Goal: Communication & Community: Ask a question

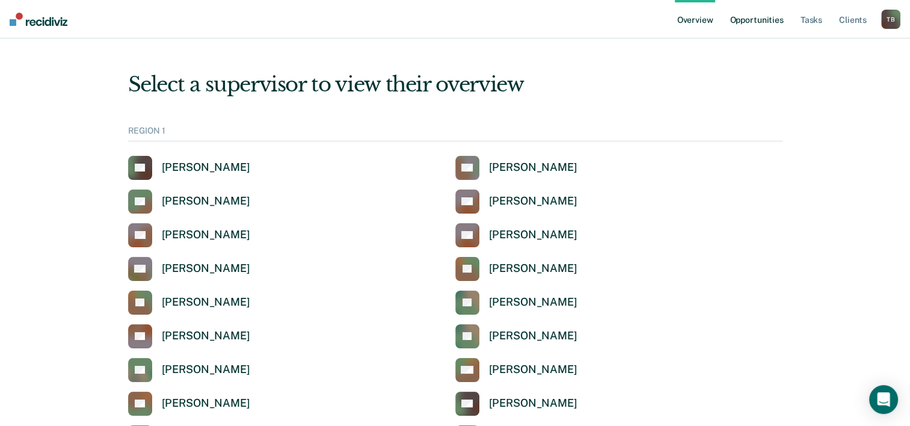
click at [742, 23] on link "Opportunities" at bounding box center [756, 19] width 58 height 38
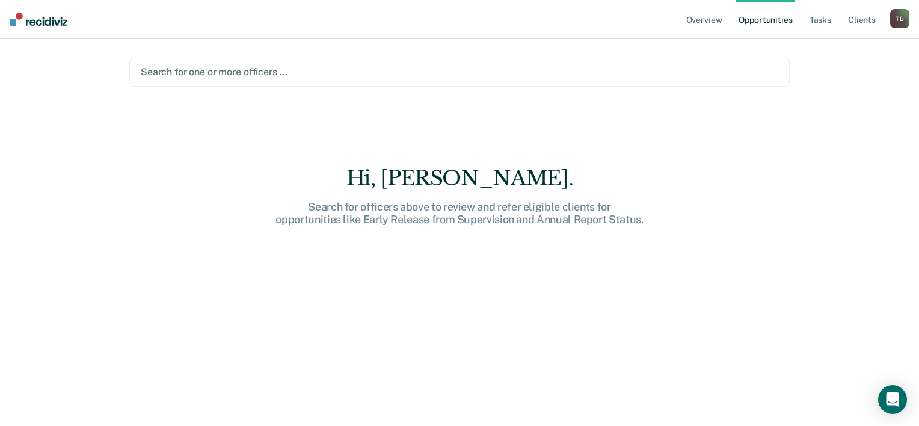
click at [301, 68] on div at bounding box center [460, 72] width 638 height 14
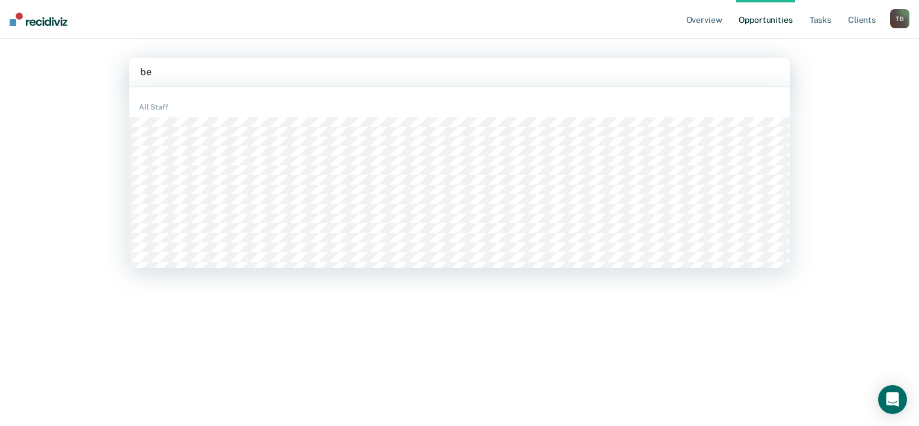
type input "b"
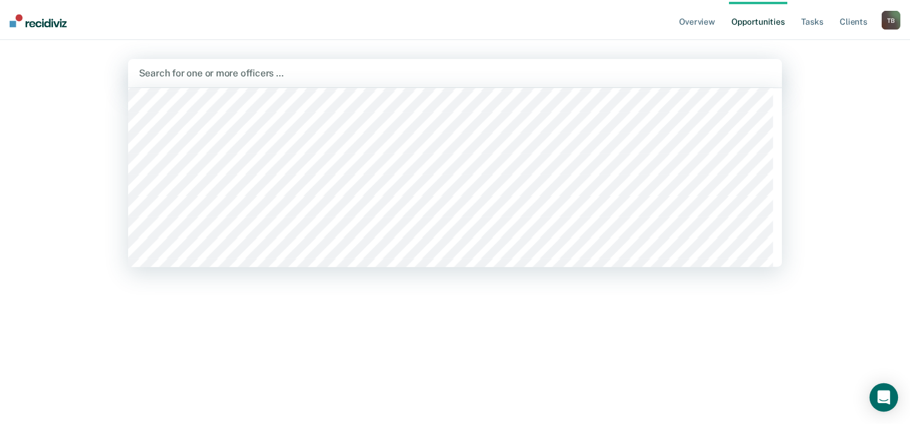
scroll to position [2165, 0]
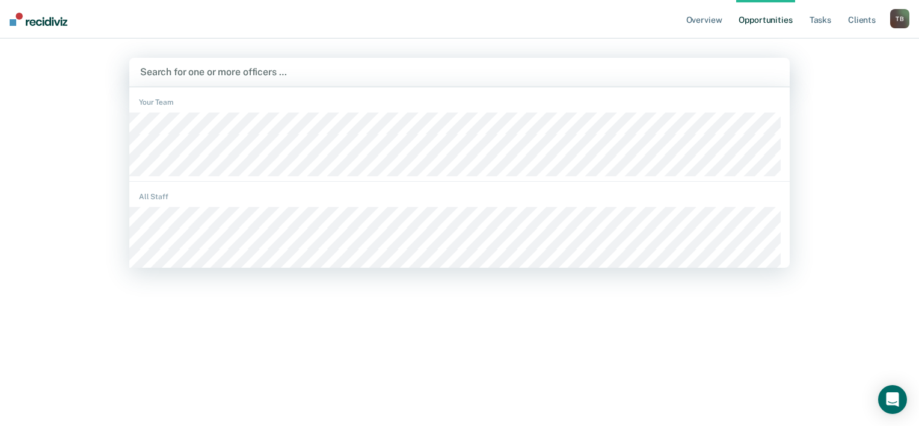
drag, startPoint x: 173, startPoint y: 70, endPoint x: 157, endPoint y: 77, distance: 17.0
click at [157, 77] on div at bounding box center [459, 72] width 639 height 14
drag, startPoint x: 154, startPoint y: 72, endPoint x: 420, endPoint y: 79, distance: 265.9
click at [420, 79] on div "Search for one or more officers …" at bounding box center [459, 72] width 641 height 16
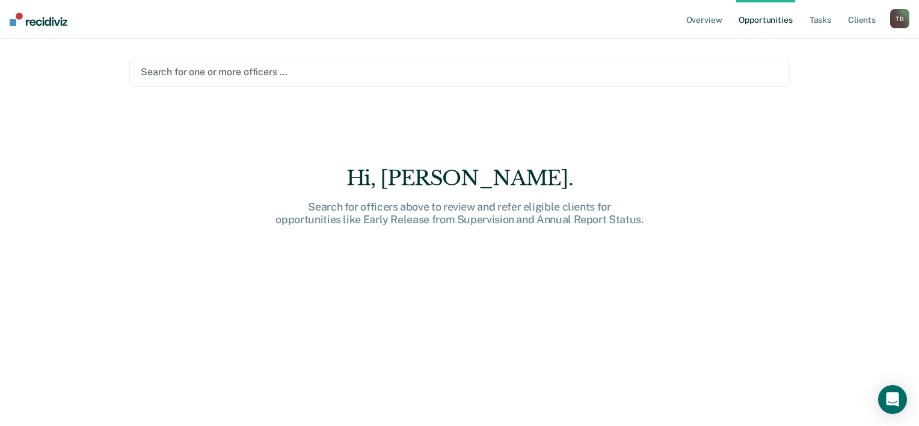
click at [334, 75] on div at bounding box center [460, 72] width 638 height 14
drag, startPoint x: 270, startPoint y: 72, endPoint x: 253, endPoint y: 75, distance: 17.6
click at [253, 75] on div at bounding box center [460, 72] width 638 height 14
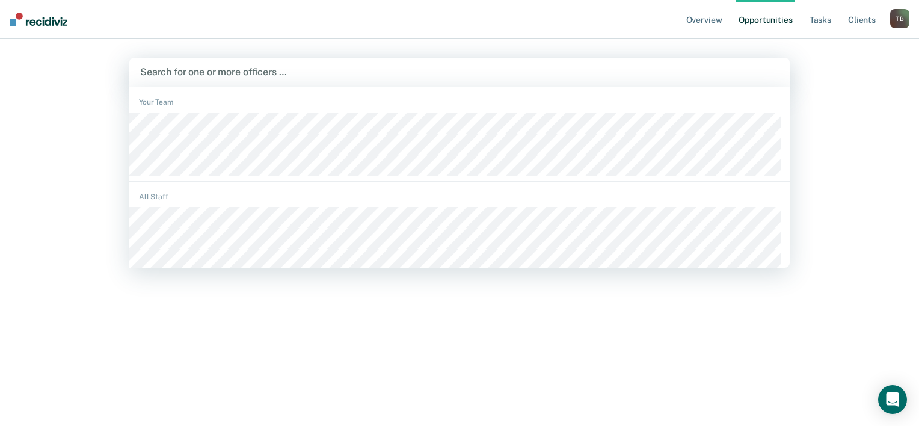
click at [161, 99] on div "Your Team" at bounding box center [459, 102] width 660 height 11
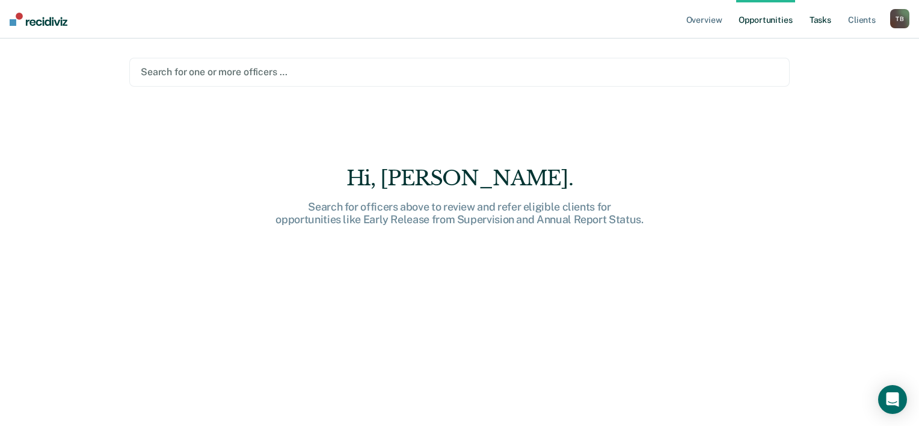
click at [816, 19] on link "Tasks" at bounding box center [820, 19] width 26 height 38
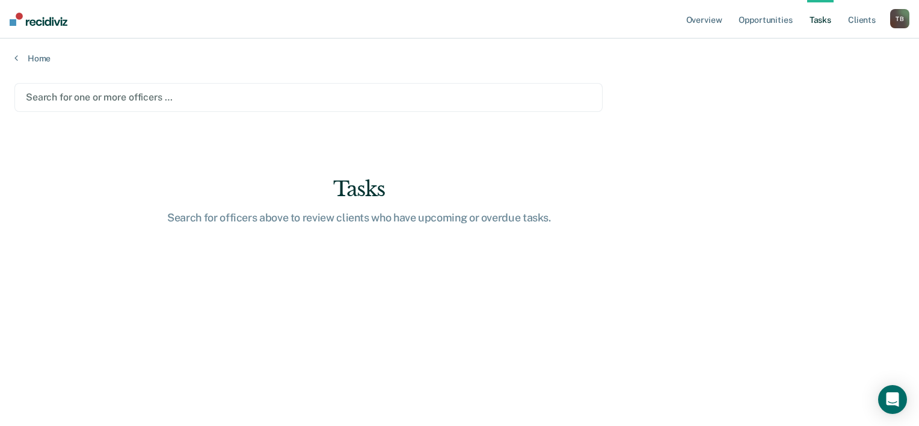
click at [159, 99] on div at bounding box center [308, 97] width 565 height 14
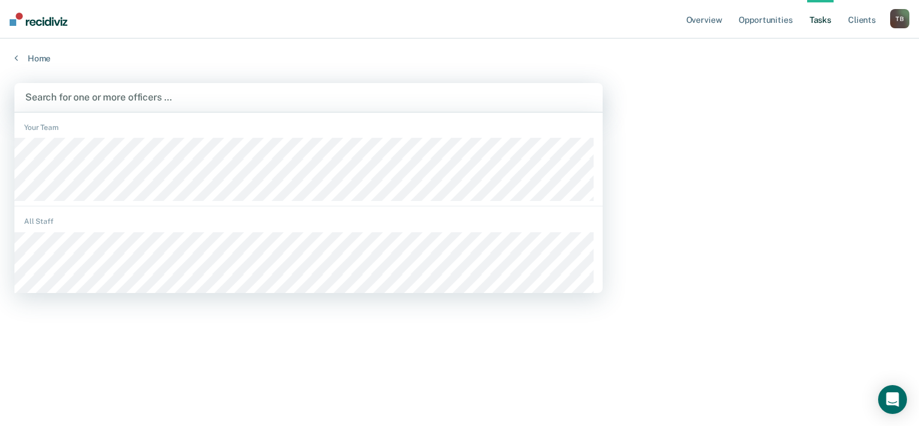
click at [164, 100] on div at bounding box center [308, 97] width 567 height 14
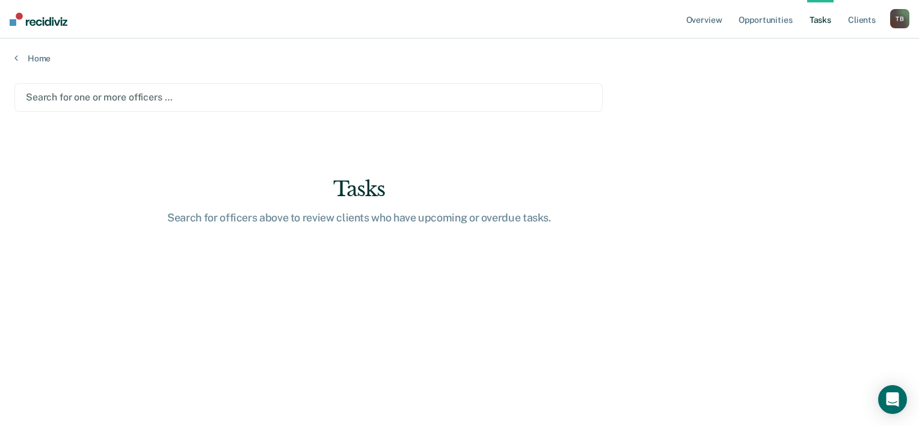
click at [164, 100] on div at bounding box center [308, 97] width 565 height 14
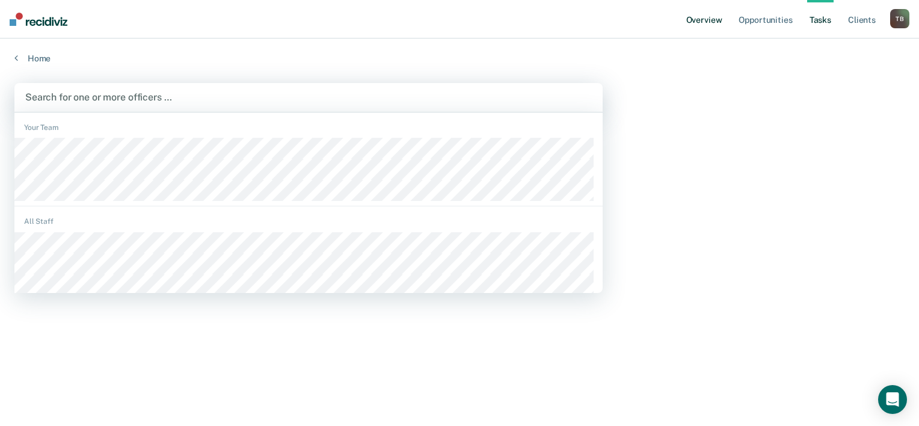
click at [712, 28] on link "Overview" at bounding box center [704, 19] width 41 height 38
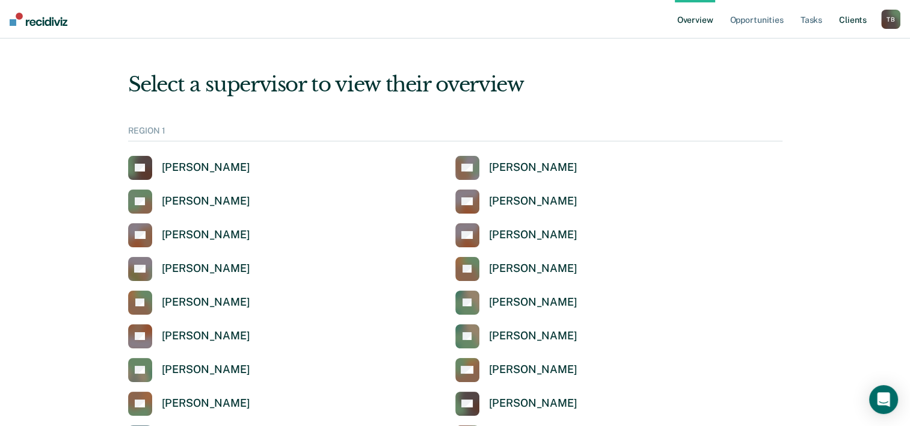
click at [862, 19] on link "Client s" at bounding box center [853, 19] width 32 height 38
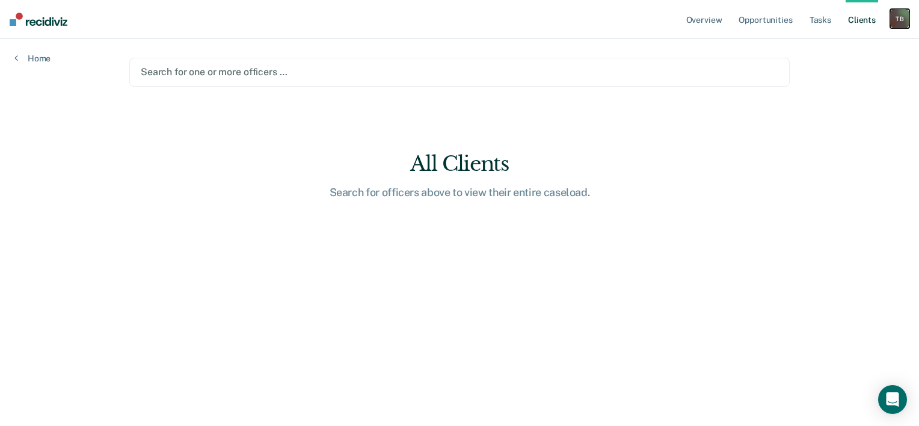
click at [900, 21] on div "T B" at bounding box center [899, 18] width 19 height 19
click at [822, 46] on link "Profile" at bounding box center [851, 49] width 97 height 10
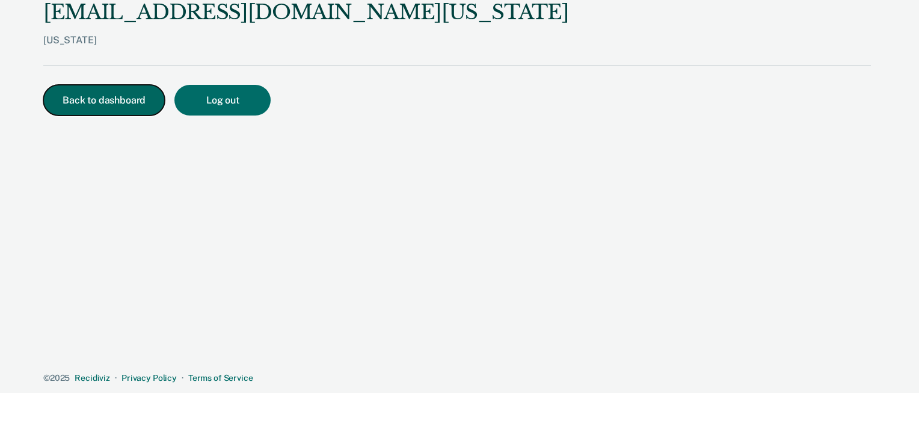
click at [105, 105] on button "Back to dashboard" at bounding box center [103, 100] width 121 height 31
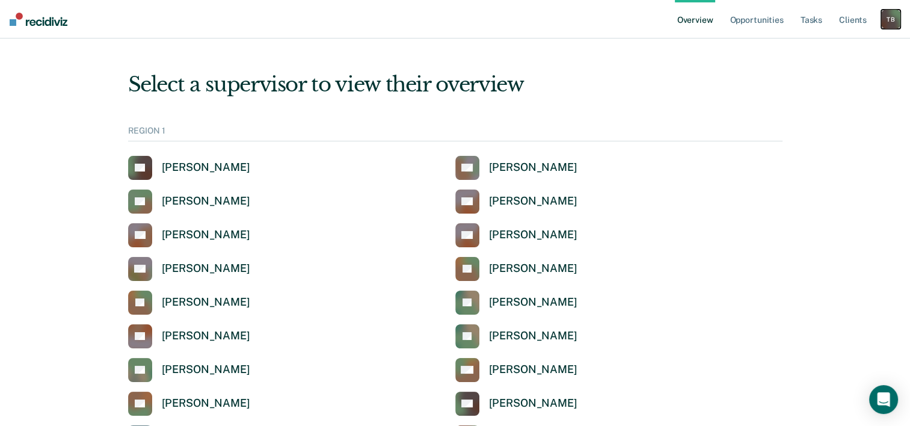
click at [893, 19] on div "T B" at bounding box center [890, 19] width 19 height 19
click at [752, 19] on link "Opportunities" at bounding box center [756, 19] width 58 height 38
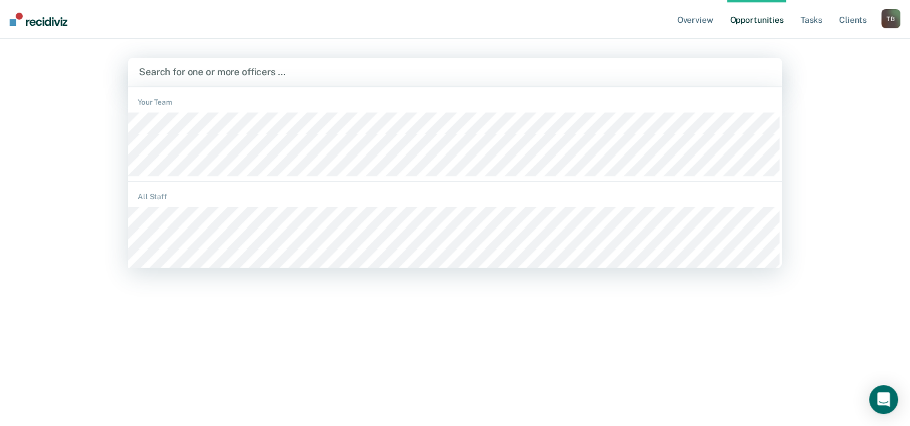
click at [583, 65] on div at bounding box center [455, 72] width 632 height 14
click at [884, 404] on icon "Open Intercom Messenger" at bounding box center [883, 400] width 14 height 16
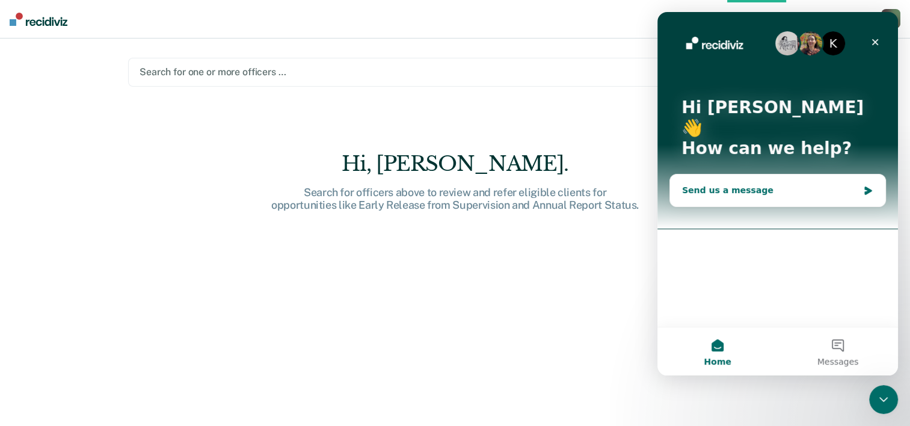
click at [715, 184] on div "Send us a message" at bounding box center [770, 190] width 176 height 13
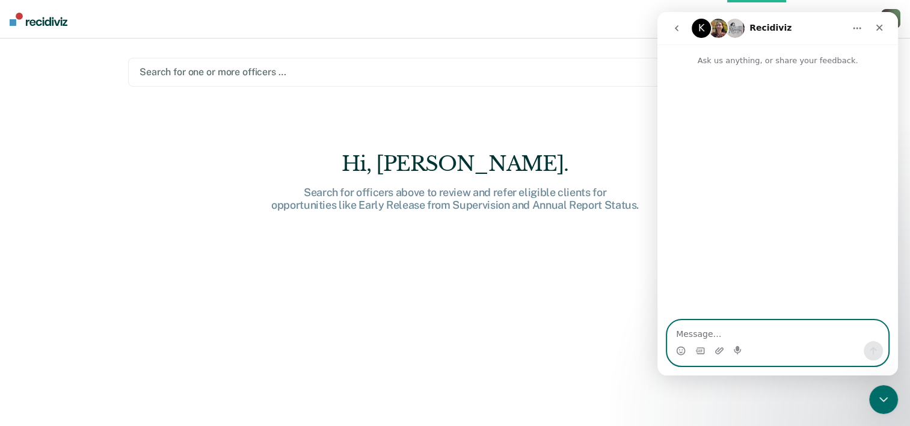
click at [694, 333] on textarea "Message…" at bounding box center [778, 331] width 220 height 20
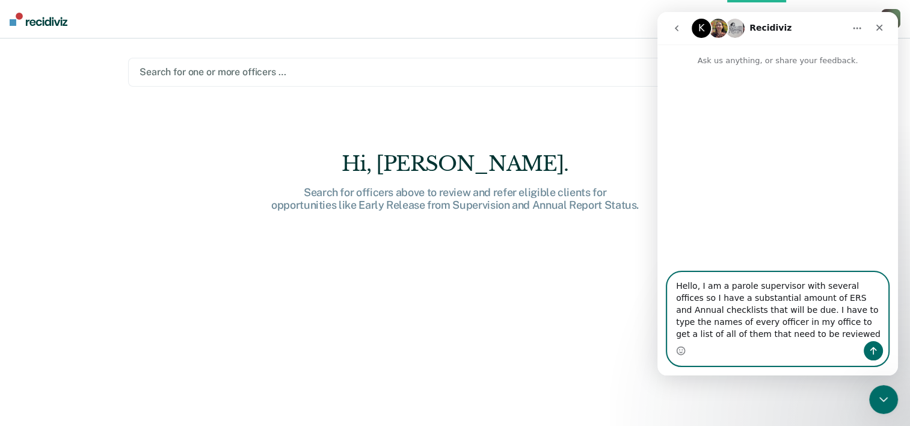
click at [842, 324] on textarea "Hello, I am a parole supervisor with several offices so I have a substantial am…" at bounding box center [778, 306] width 220 height 69
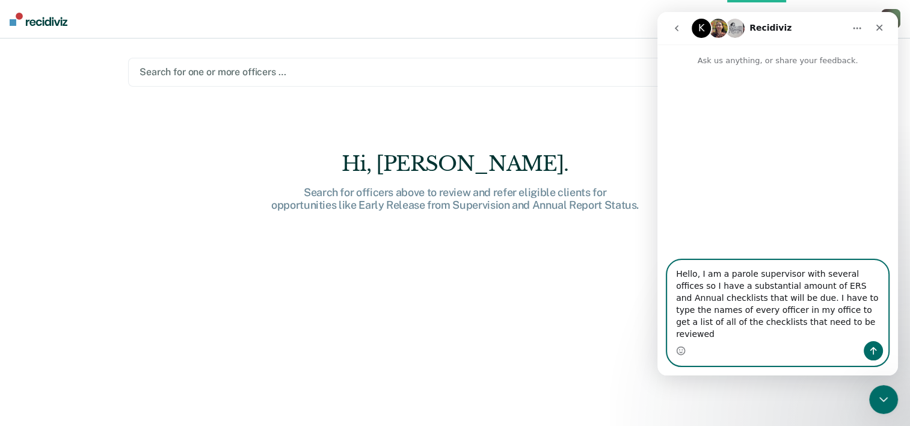
click at [775, 330] on textarea "Hello, I am a parole supervisor with several offices so I have a substantial am…" at bounding box center [778, 300] width 220 height 81
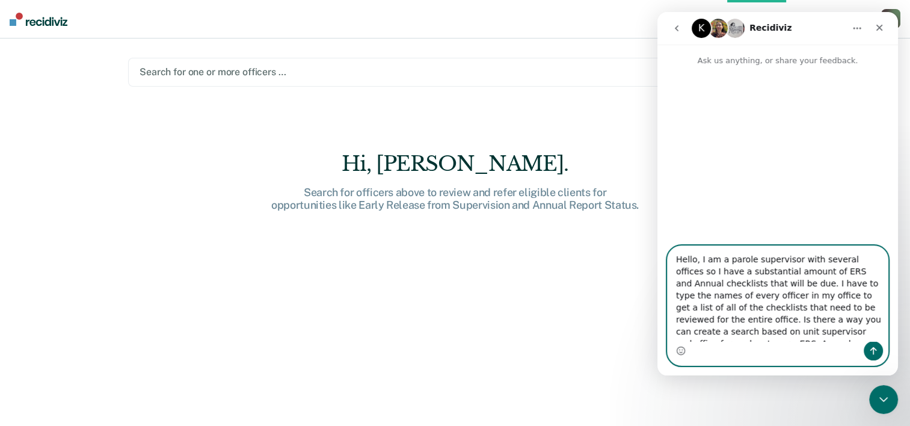
scroll to position [8, 0]
type textarea "Hello, I am a parole supervisor with several offices so I have a substantial am…"
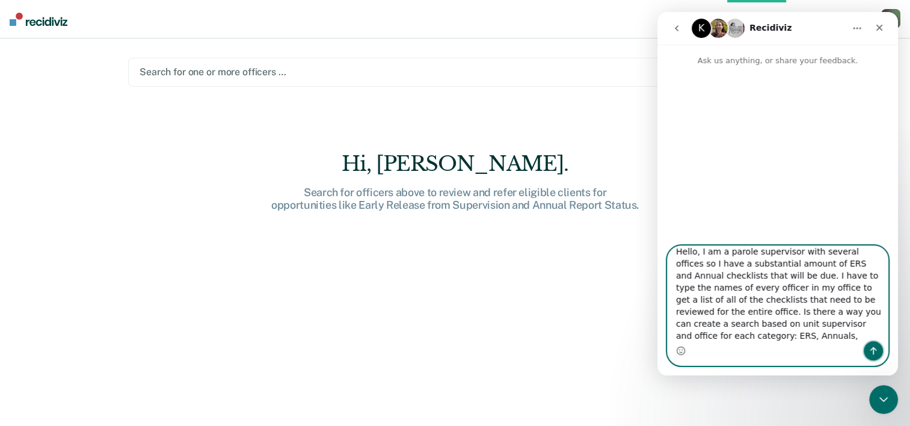
click at [876, 351] on icon "Send a message…" at bounding box center [873, 351] width 10 height 10
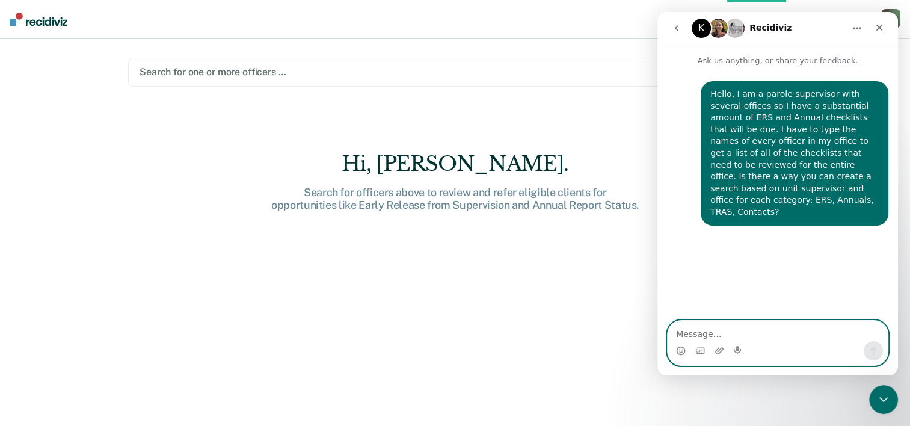
scroll to position [0, 0]
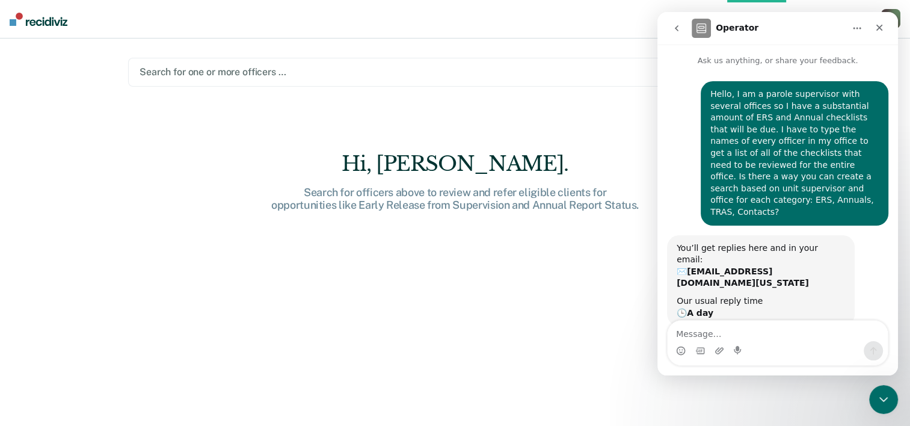
click at [628, 92] on main "Search for one or more officers … Hi, [GEOGRAPHIC_DATA]. Search for officers ab…" at bounding box center [455, 217] width 683 height 358
click at [850, 25] on button "Home" at bounding box center [857, 28] width 23 height 23
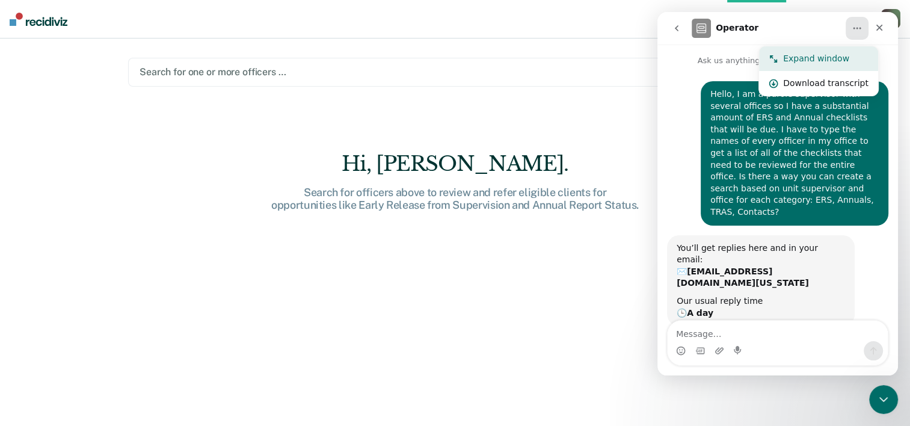
click at [826, 57] on div "Expand window" at bounding box center [825, 58] width 85 height 13
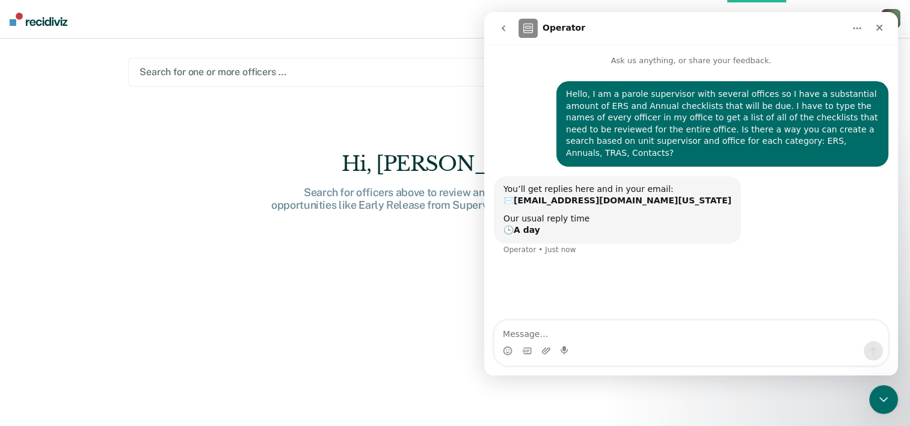
click at [859, 31] on icon "Home" at bounding box center [857, 28] width 10 height 10
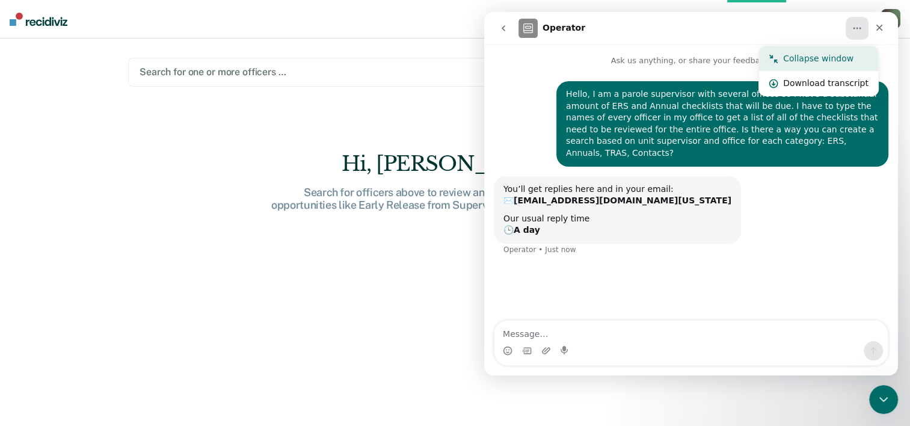
click at [839, 55] on div "Collapse window" at bounding box center [825, 58] width 85 height 13
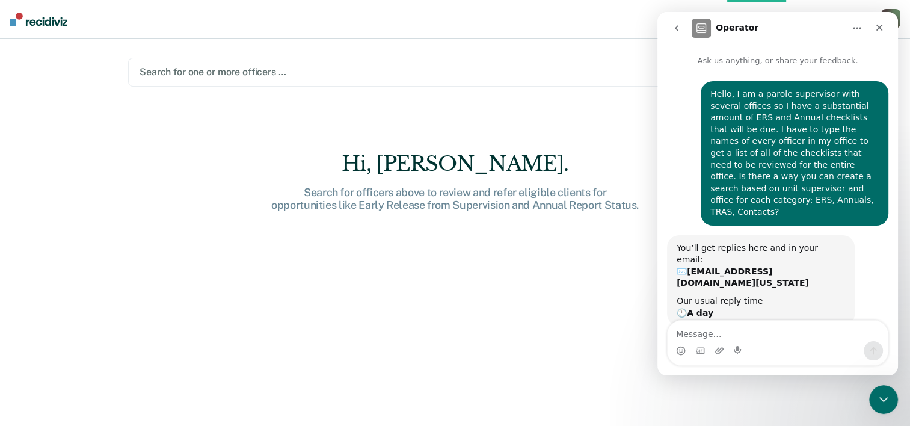
click at [619, 359] on div "Hi, [PERSON_NAME]. Search for officers above to review and refer eligible clien…" at bounding box center [455, 297] width 654 height 291
click at [678, 29] on icon "go back" at bounding box center [677, 28] width 10 height 10
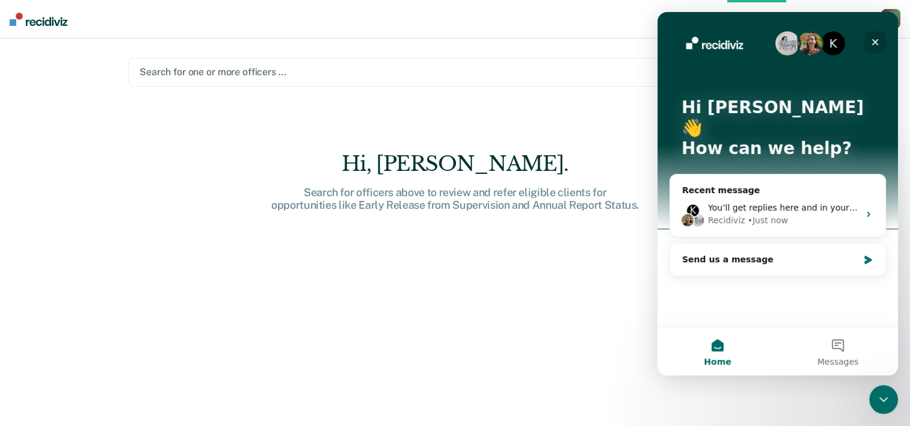
click at [876, 39] on icon "Close" at bounding box center [875, 42] width 10 height 10
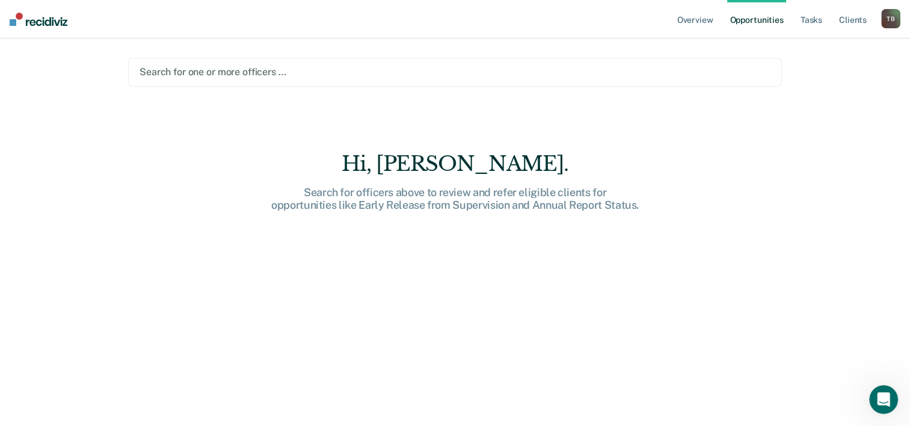
click at [368, 72] on div at bounding box center [455, 72] width 631 height 14
click at [232, 74] on div at bounding box center [455, 72] width 631 height 14
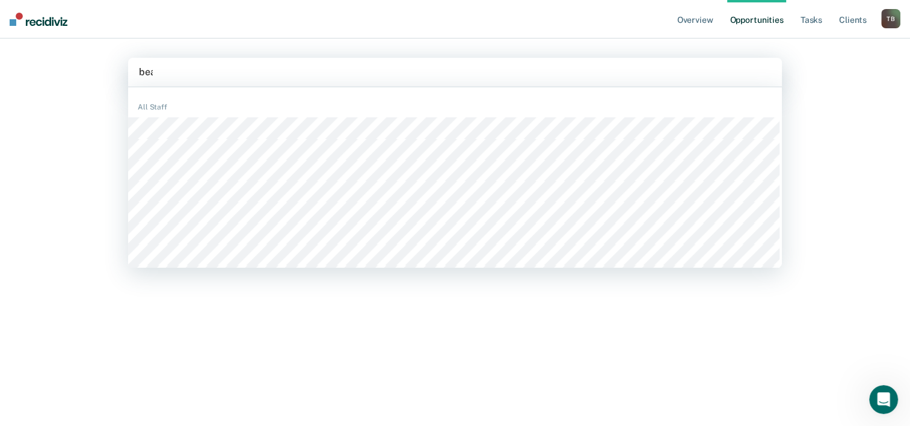
type input "bean"
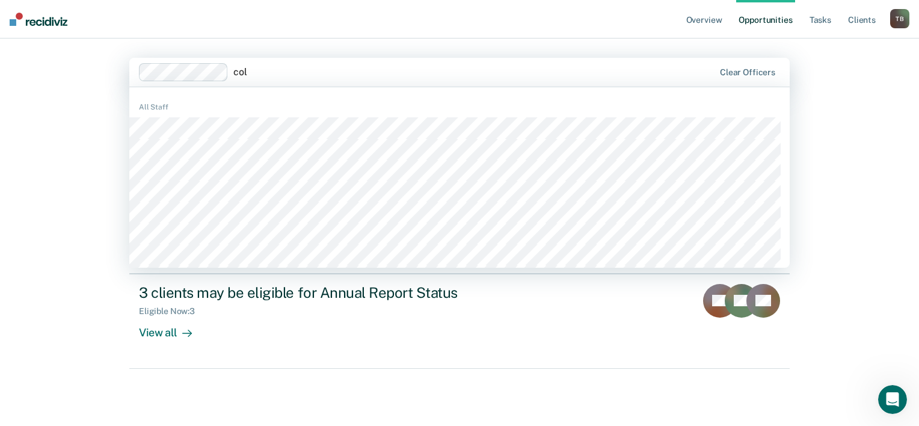
type input "colv"
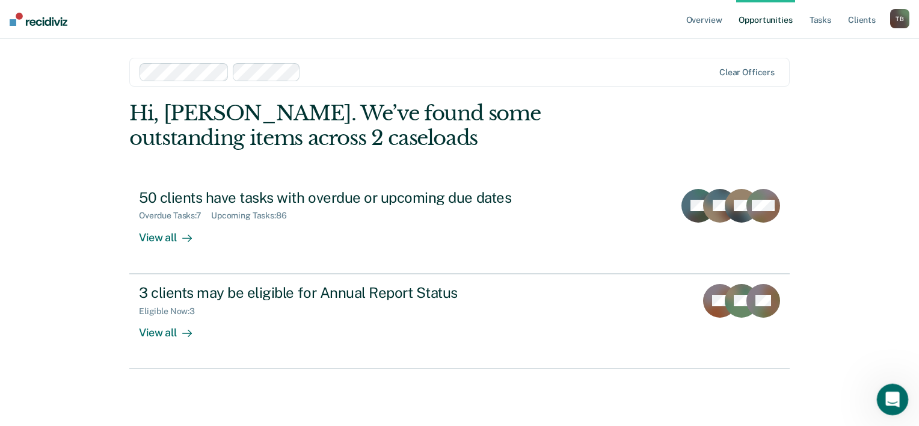
click at [887, 398] on icon "Open Intercom Messenger" at bounding box center [891, 398] width 20 height 20
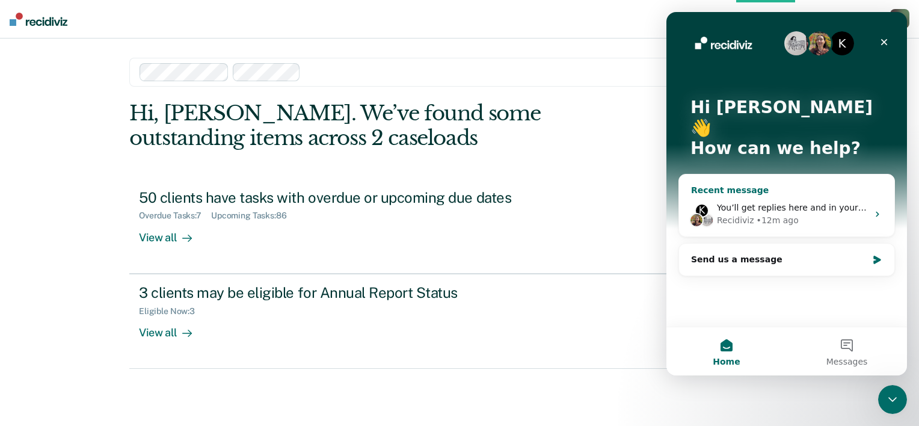
click at [875, 209] on icon "Intercom messenger" at bounding box center [878, 214] width 10 height 10
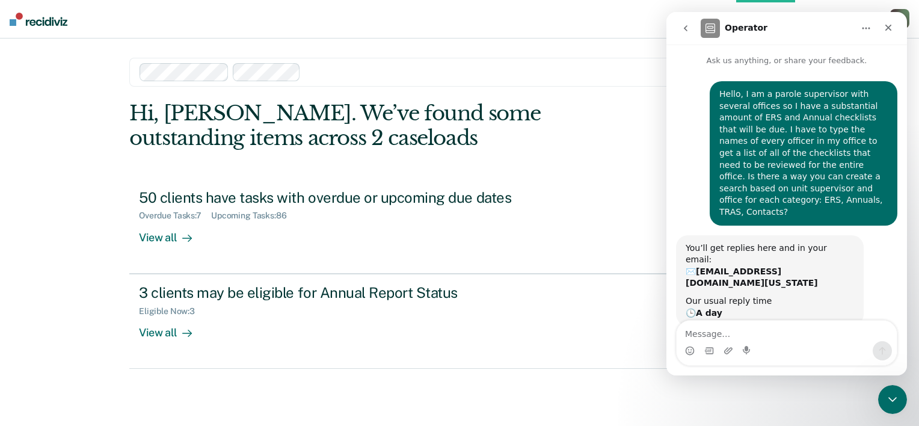
click at [687, 26] on icon "go back" at bounding box center [686, 28] width 10 height 10
